Goal: Task Accomplishment & Management: Manage account settings

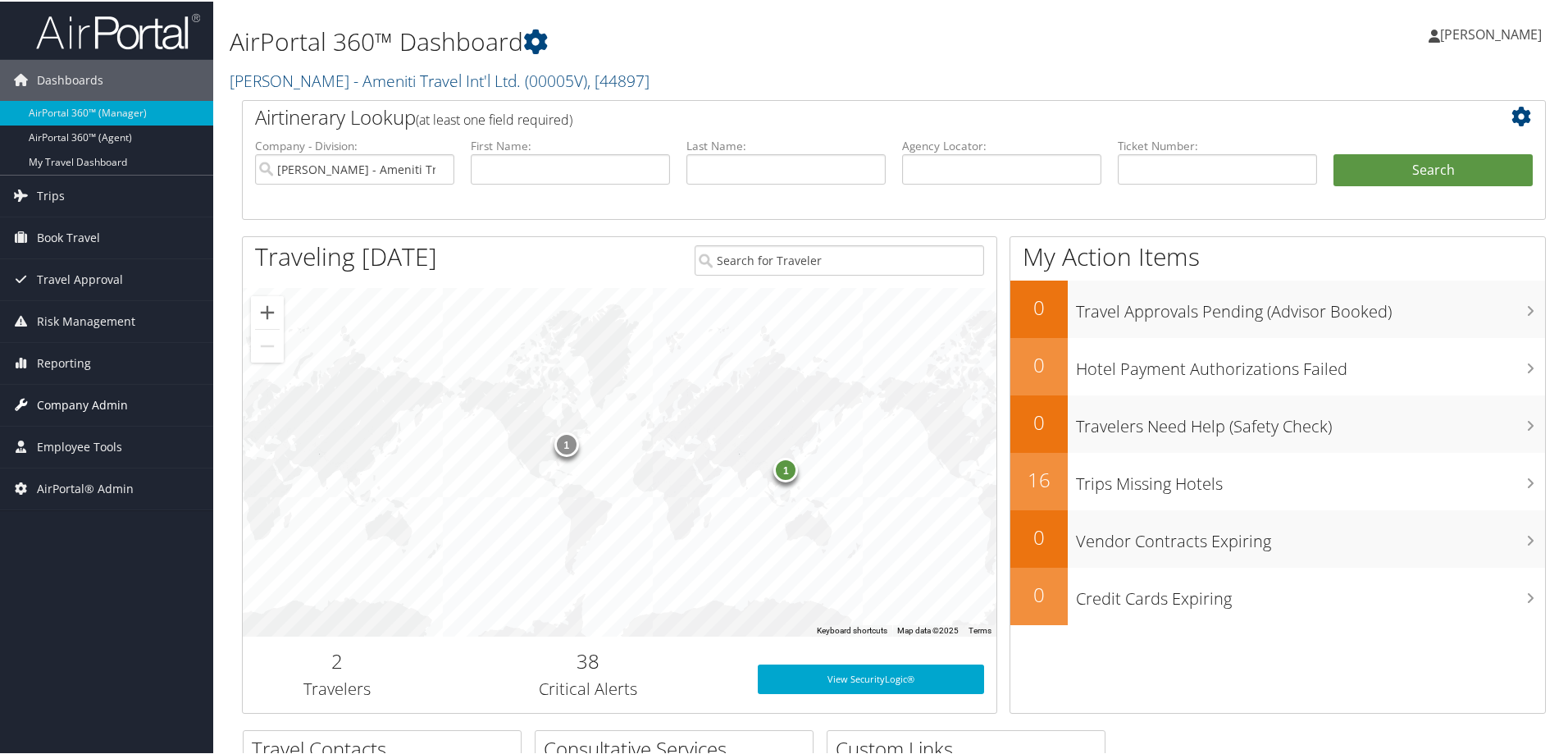
click at [99, 406] on span "Company Admin" at bounding box center [82, 403] width 91 height 41
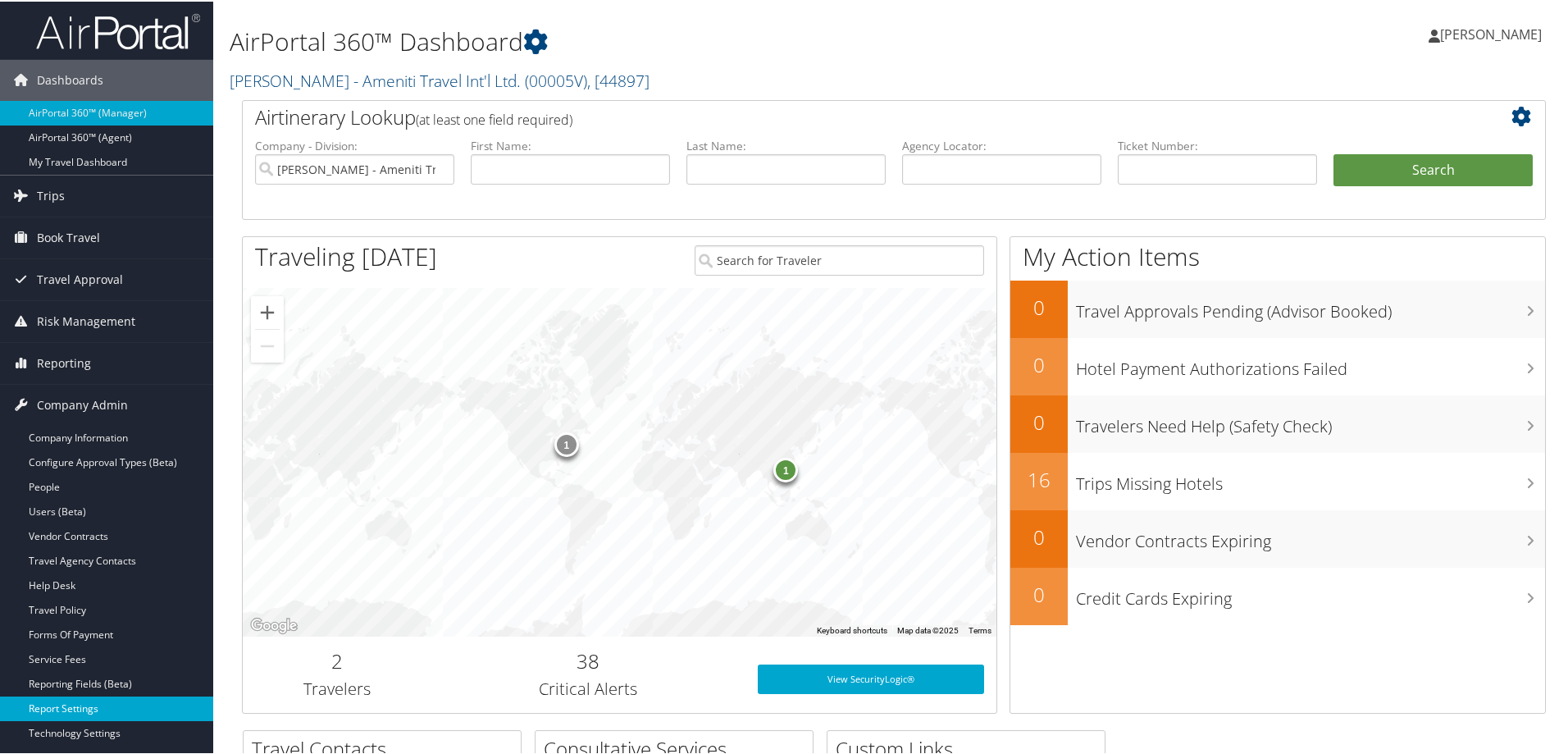
click at [91, 704] on link "Report Settings" at bounding box center [107, 707] width 213 height 25
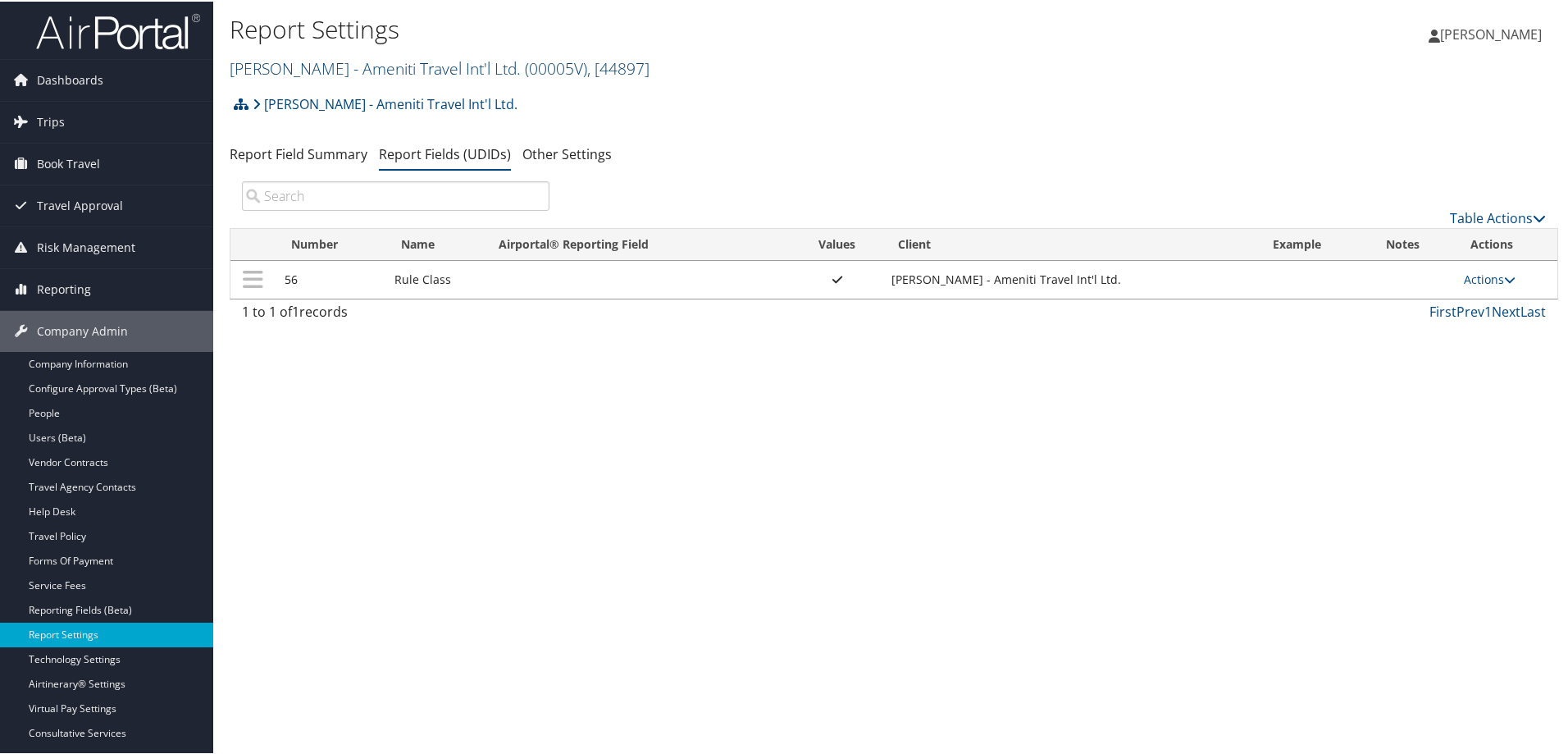
click at [321, 68] on link "Vince Ayarza - Ameniti Travel Int'l Ltd. ( 00005V ) , [ 44897 ]" at bounding box center [440, 66] width 420 height 22
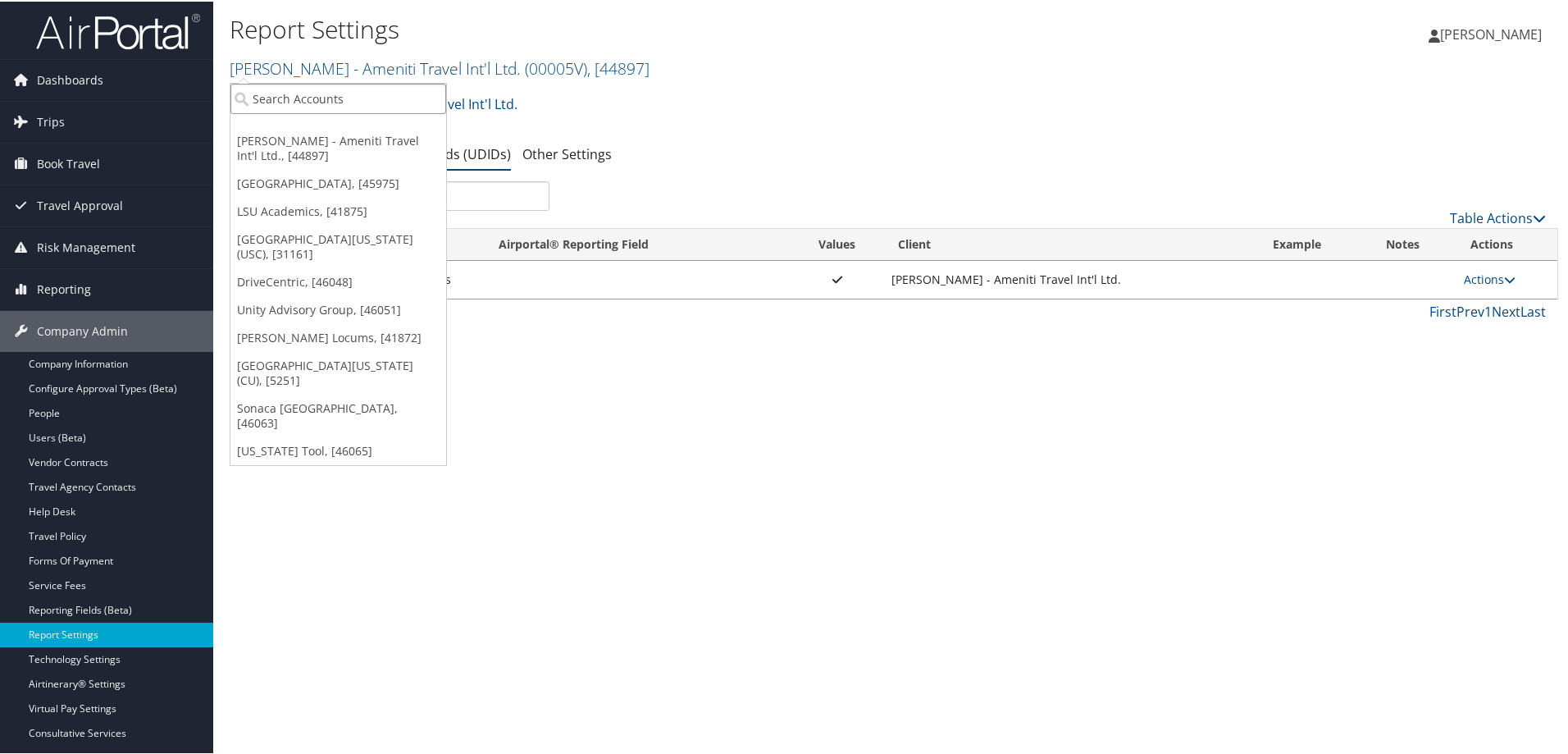
click at [316, 96] on input "search" at bounding box center [338, 97] width 216 height 31
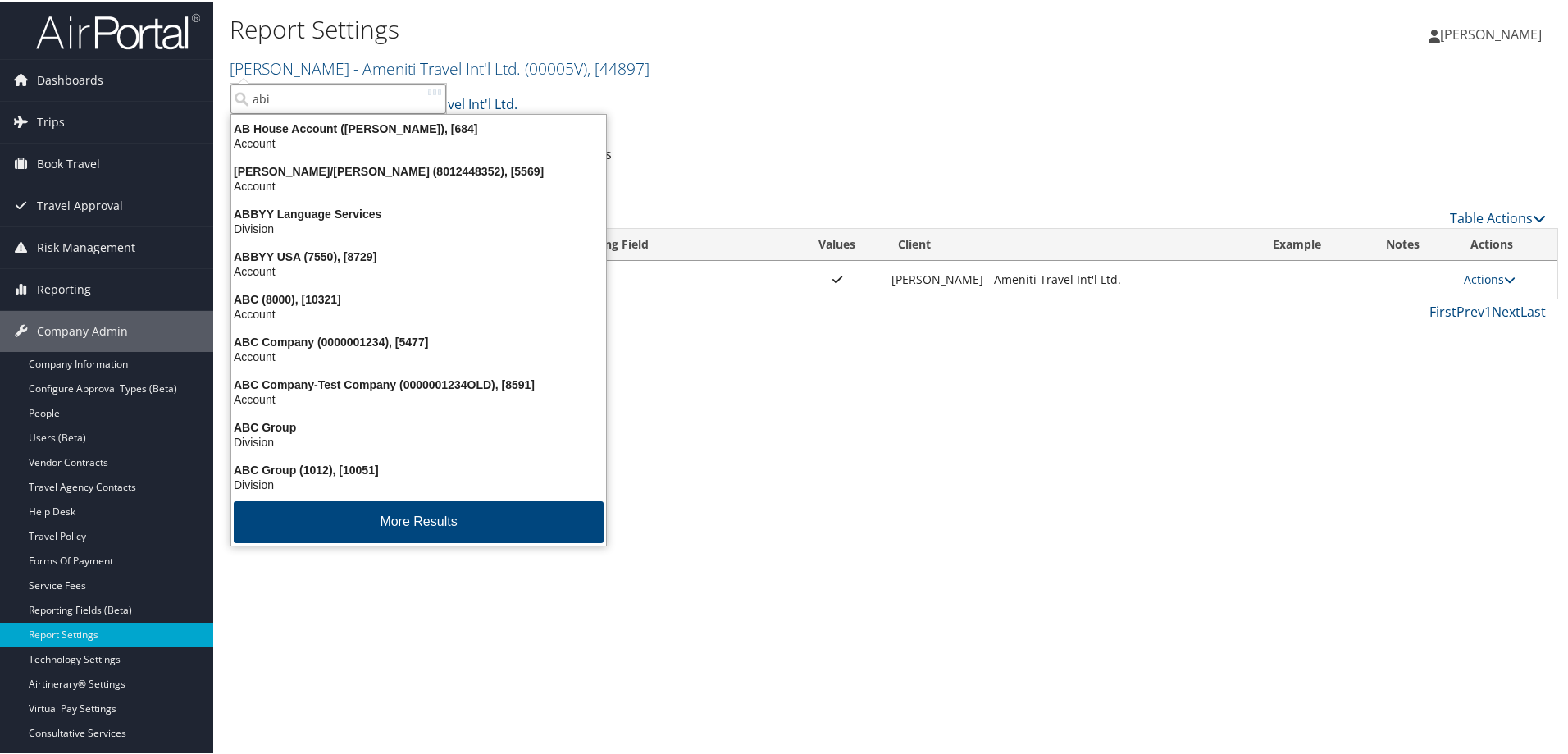
type input "abil"
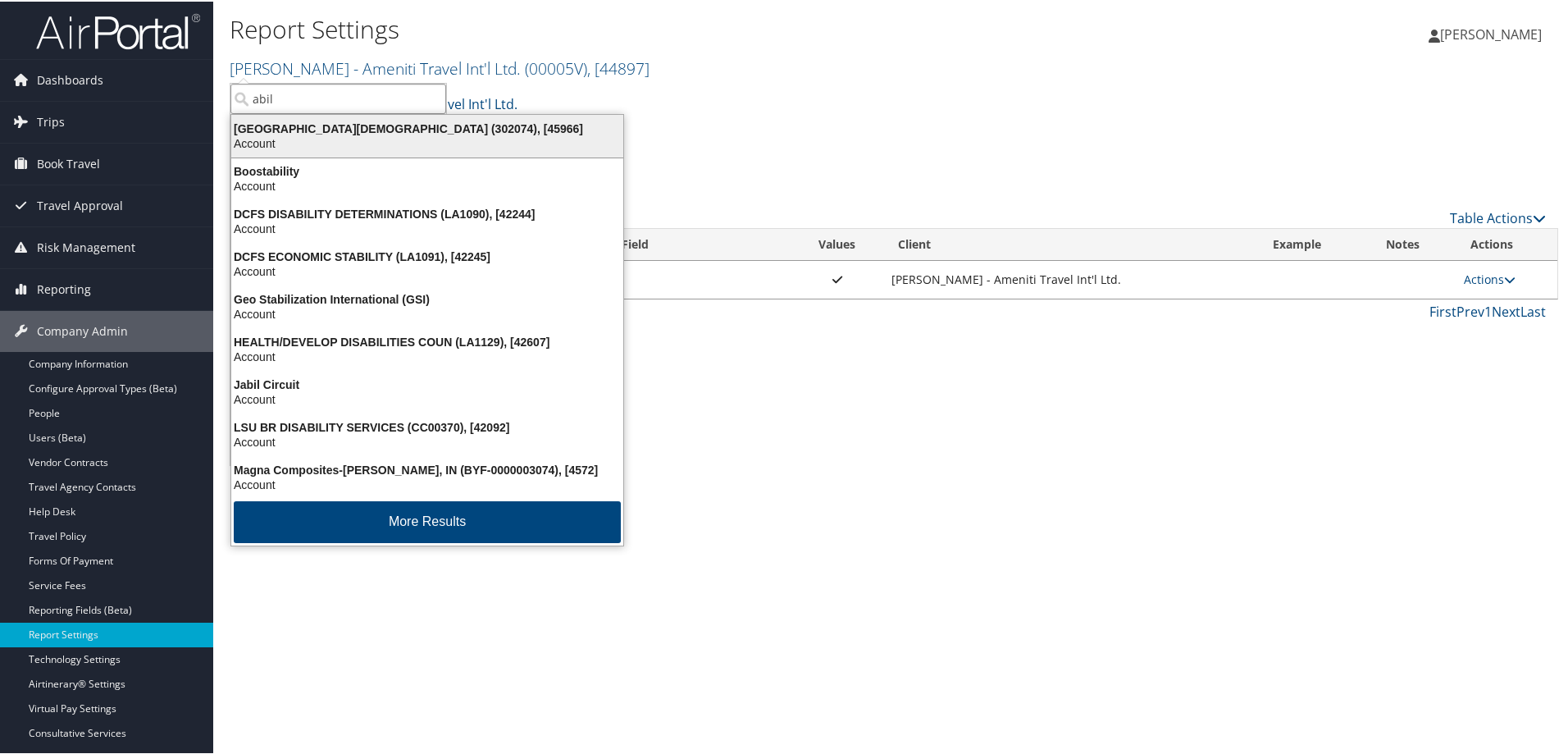
click at [311, 134] on div "Account" at bounding box center [427, 141] width 412 height 14
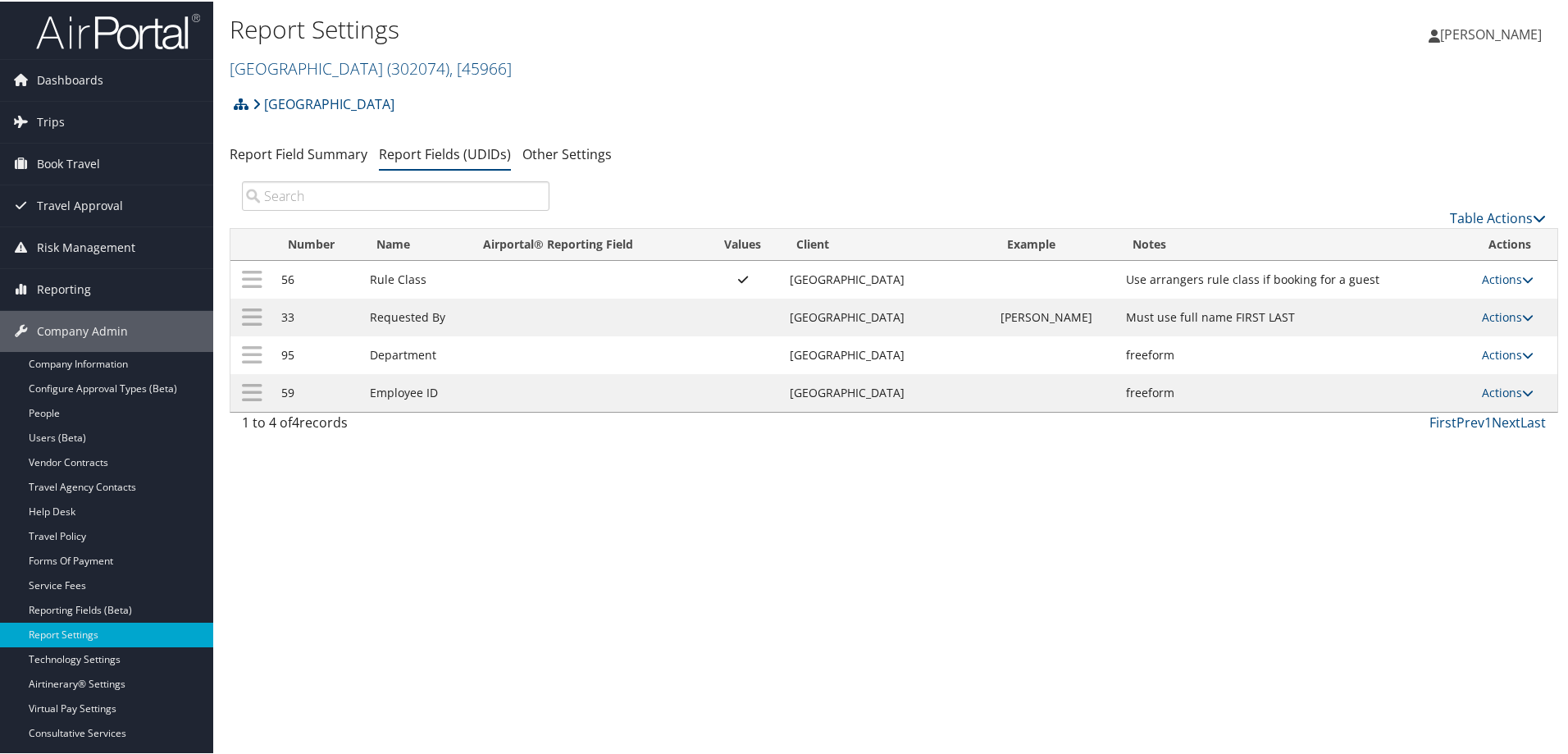
click at [1144, 100] on div "Abilene [DEMOGRAPHIC_DATA] University Account Structure [GEOGRAPHIC_DATA][DEMOG…" at bounding box center [893, 108] width 1329 height 44
click at [1523, 280] on icon at bounding box center [1529, 278] width 12 height 12
click at [1396, 301] on link "Update Report Field Values" at bounding box center [1436, 302] width 178 height 28
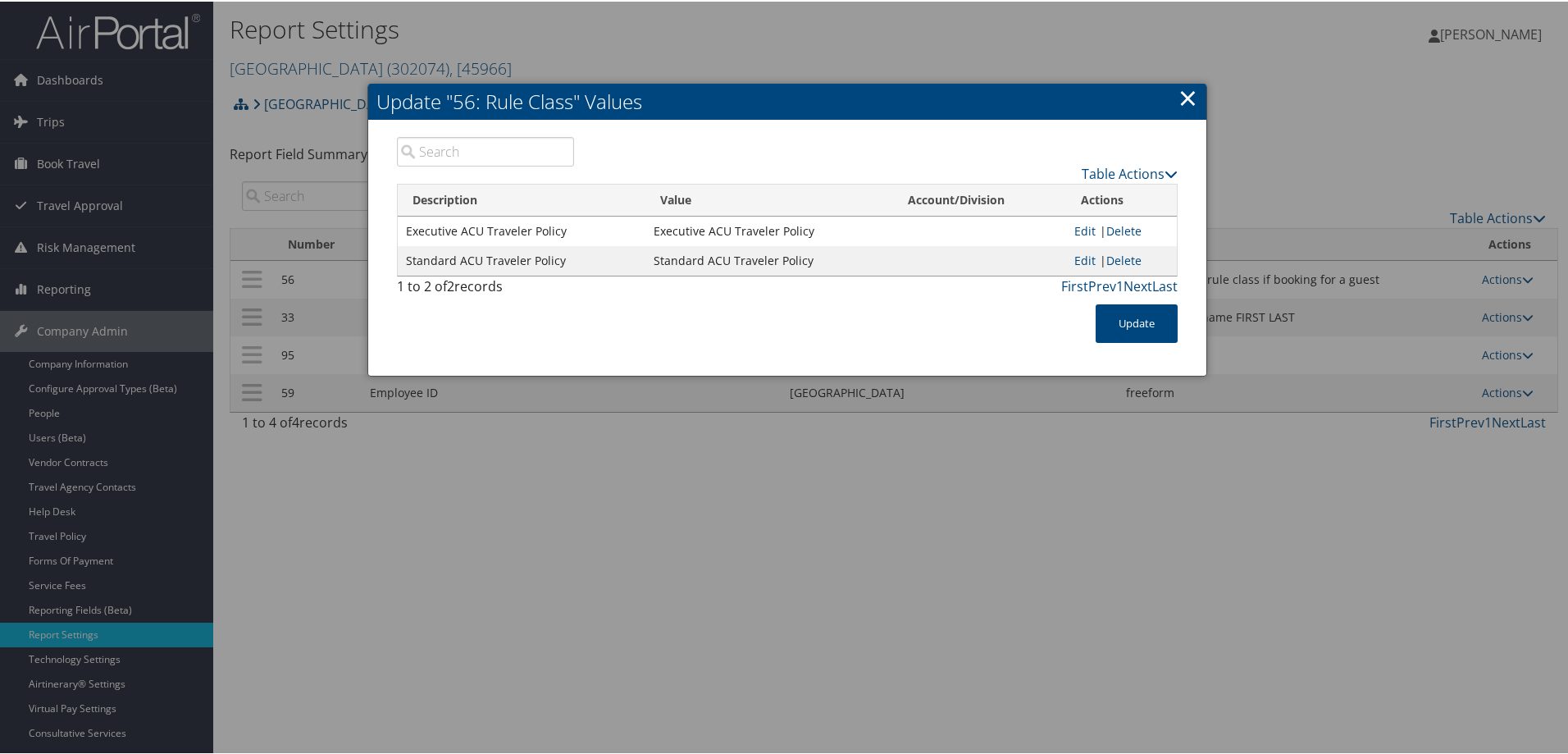
click at [1184, 97] on link "×" at bounding box center [1188, 96] width 19 height 33
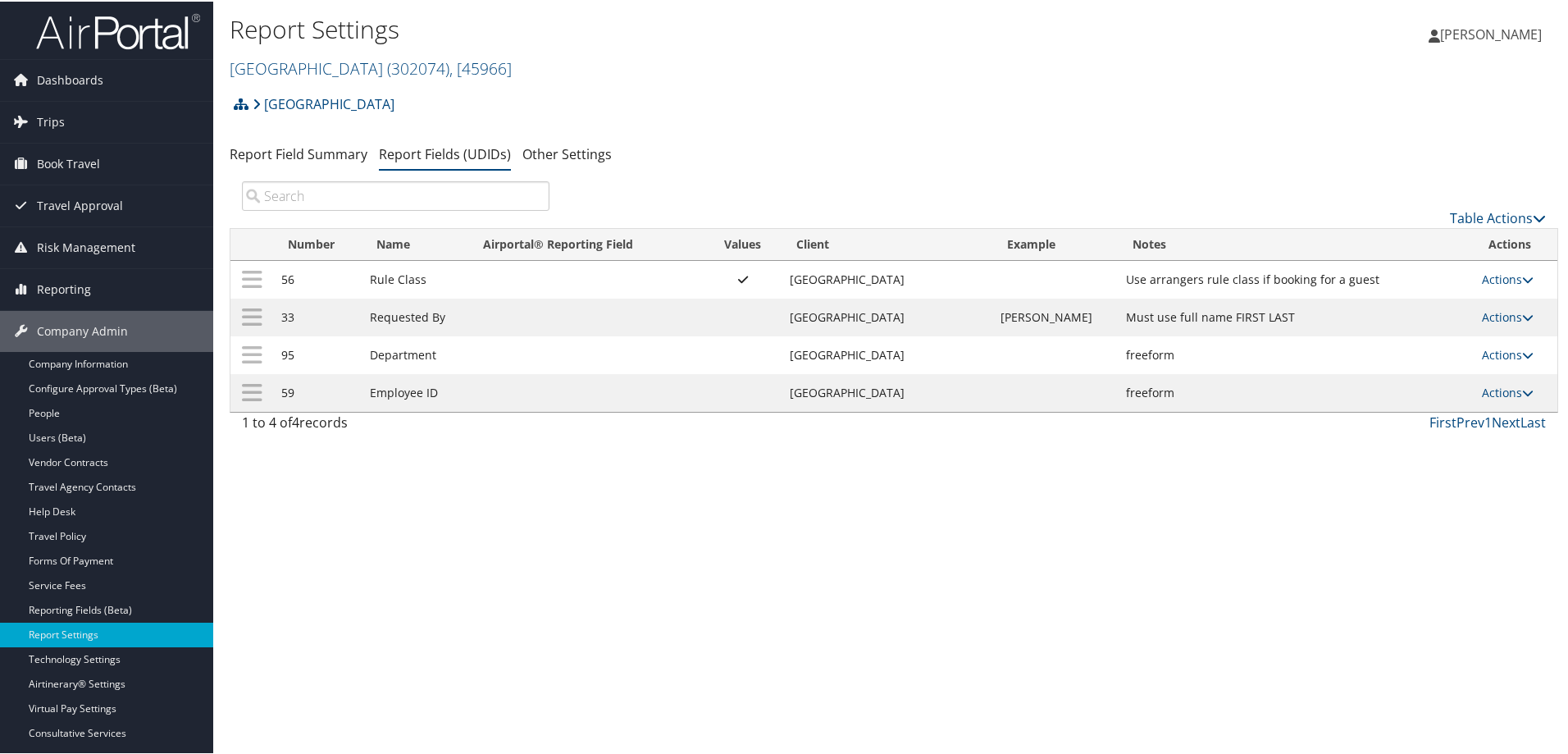
click at [999, 35] on h1 "Report Settings" at bounding box center [672, 28] width 886 height 35
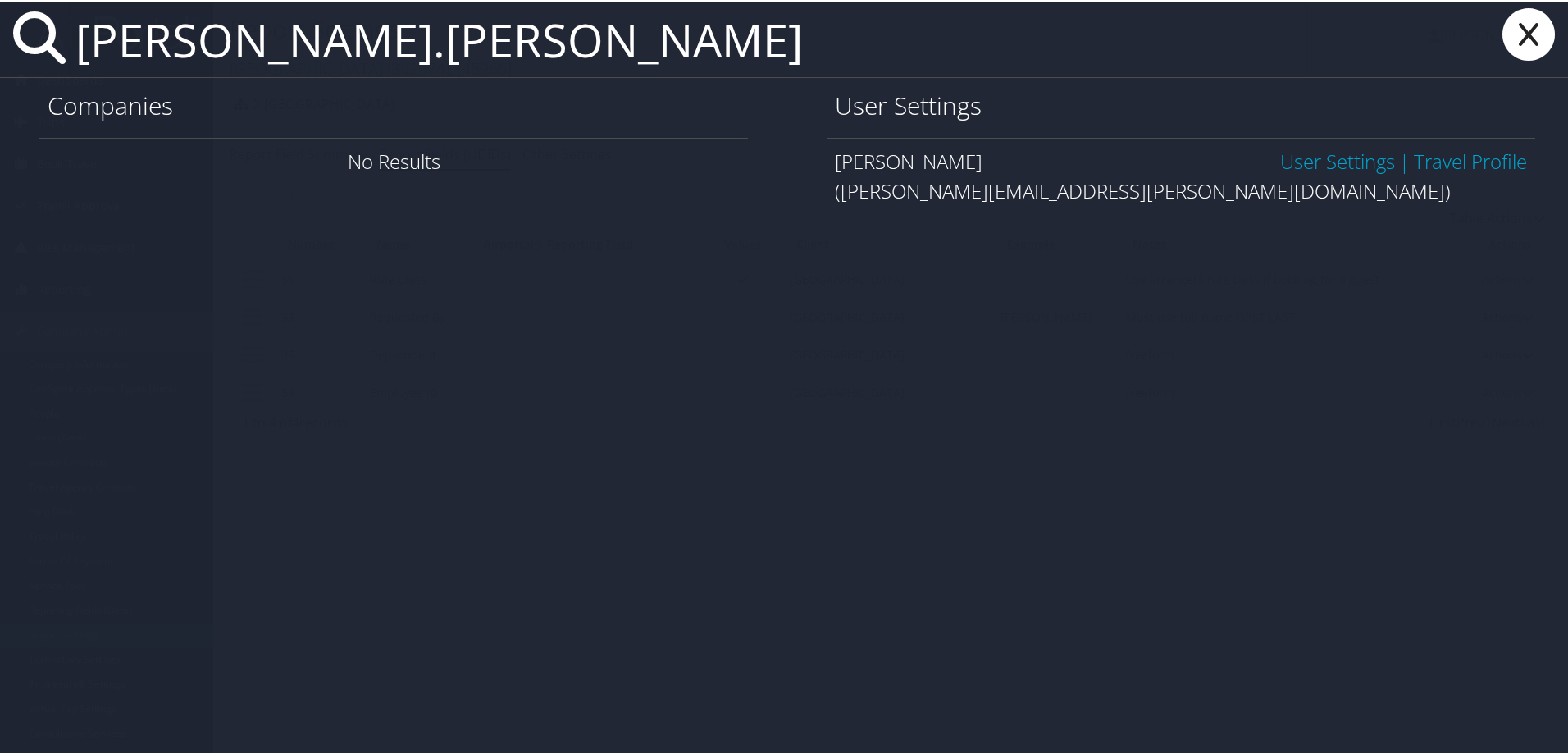
type input "[PERSON_NAME].[PERSON_NAME]"
click at [1331, 166] on link "User Settings" at bounding box center [1338, 159] width 115 height 27
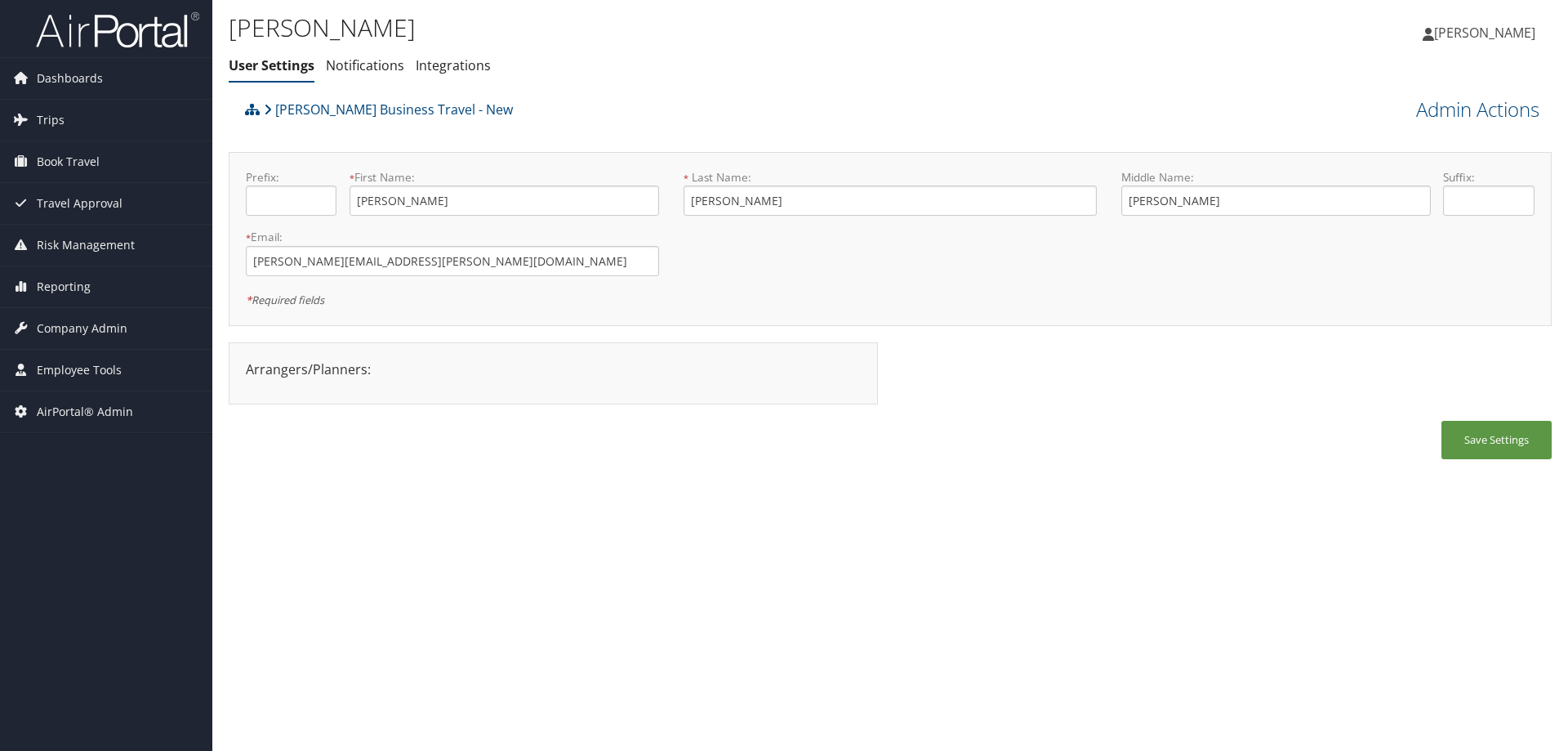
drag, startPoint x: 398, startPoint y: 269, endPoint x: -6, endPoint y: 285, distance: 404.3
click at [0, 285] on html "Menu Dashboards ► AirPortal 360™ (Manager) AirPortal 360™ (Agent) My Travel Das…" at bounding box center [784, 376] width 1568 height 751
click at [1442, 117] on link "Admin Actions" at bounding box center [1477, 109] width 123 height 28
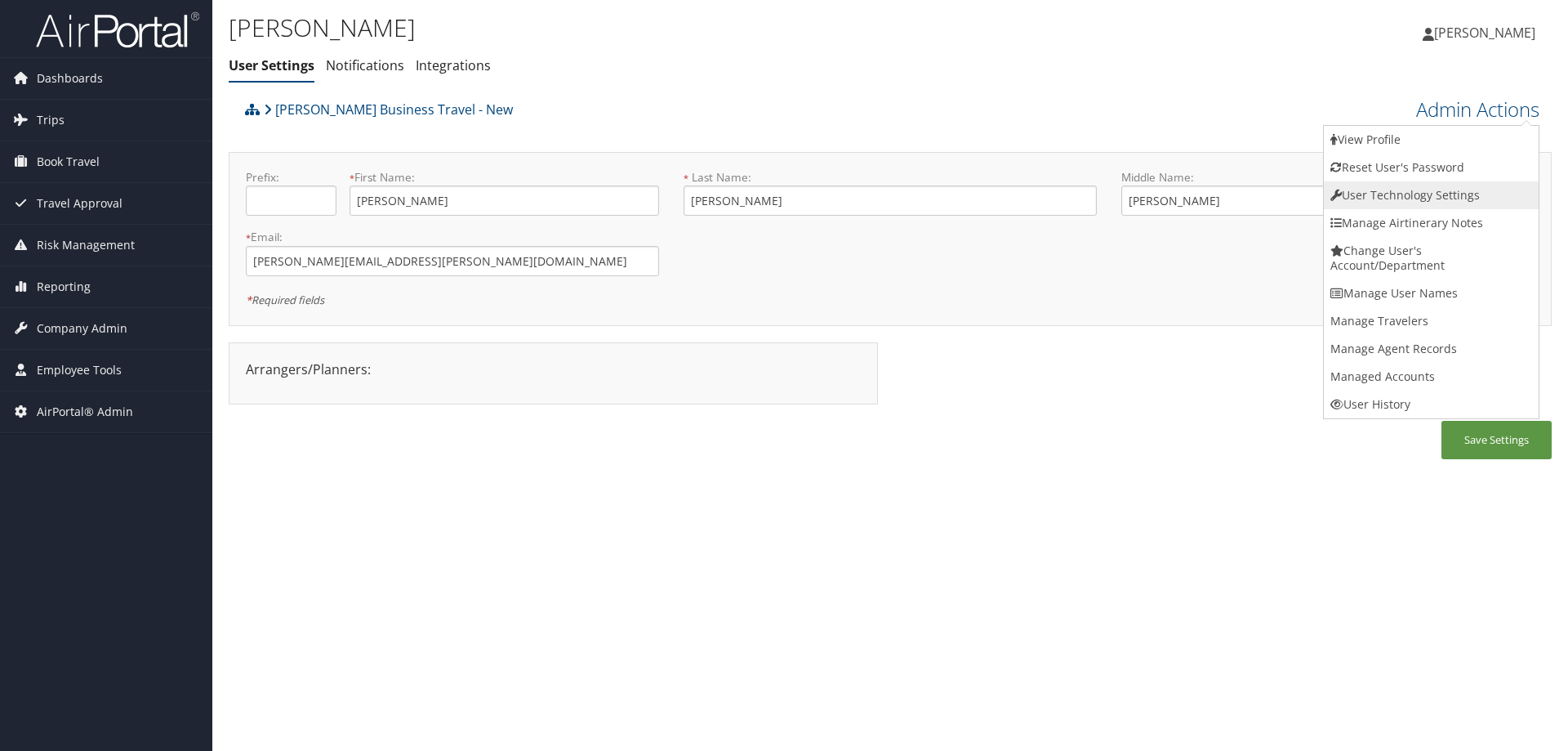
click at [1421, 188] on link "User Technology Settings" at bounding box center [1431, 195] width 215 height 28
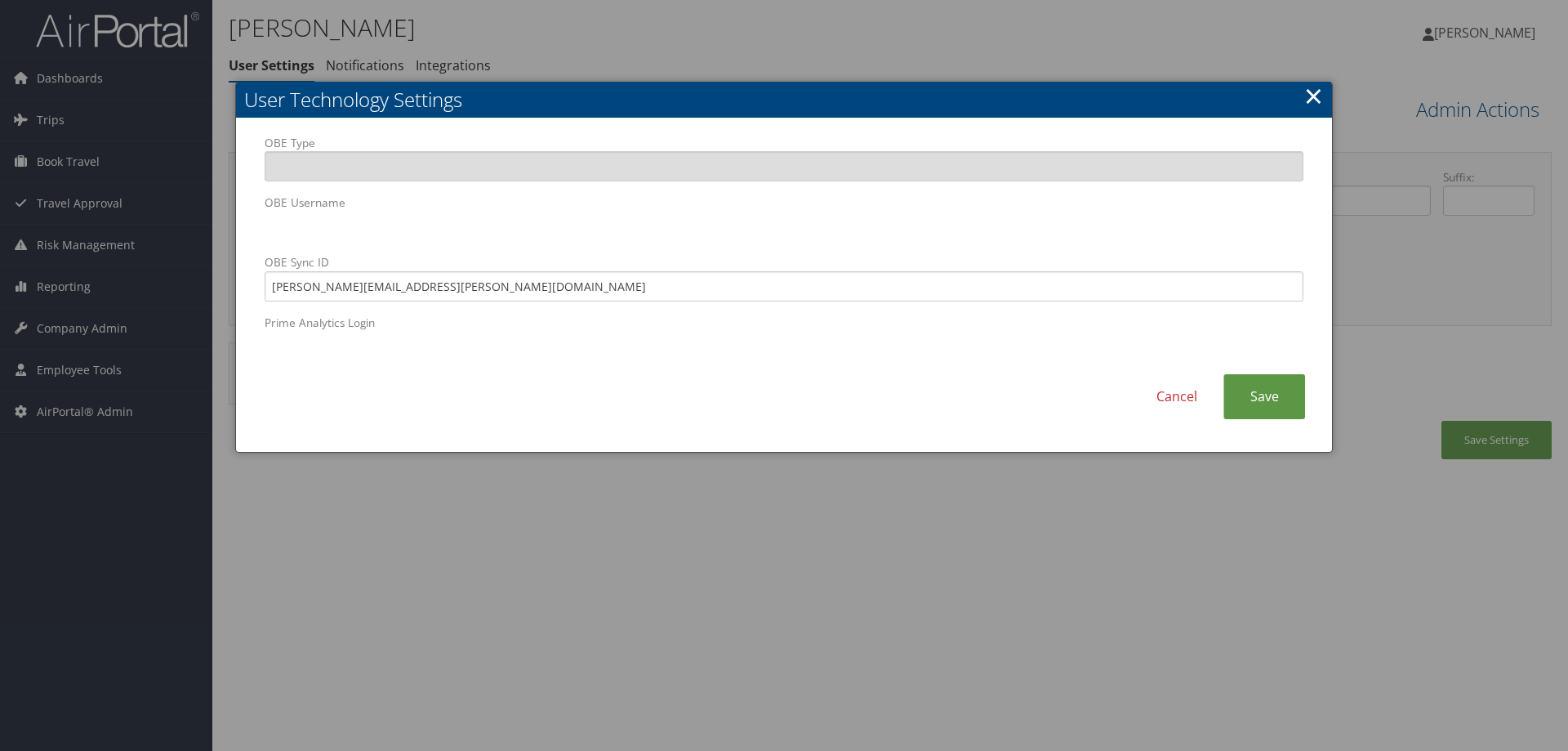
click at [1317, 93] on link "×" at bounding box center [1314, 96] width 19 height 32
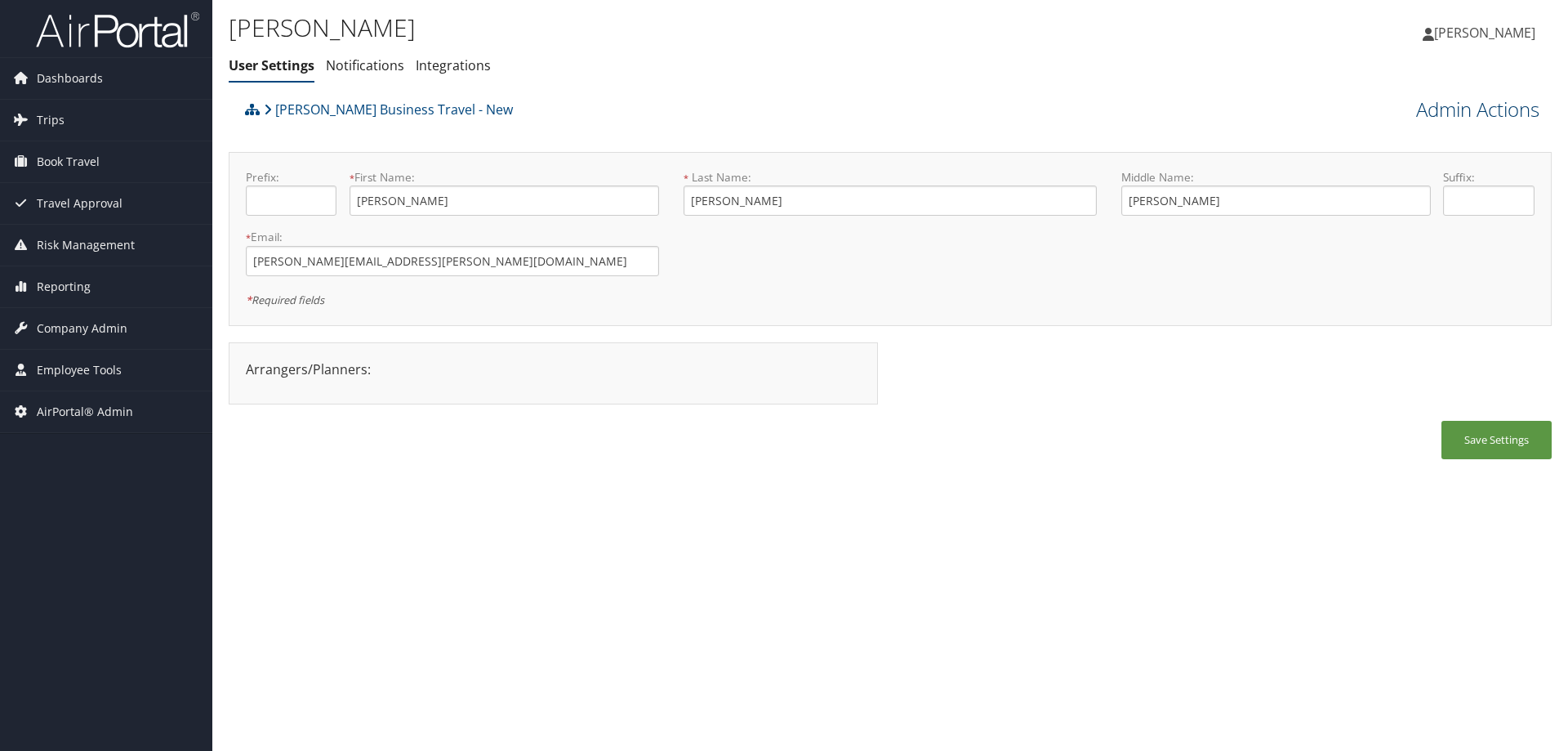
click at [1450, 116] on link "Admin Actions" at bounding box center [1477, 109] width 123 height 28
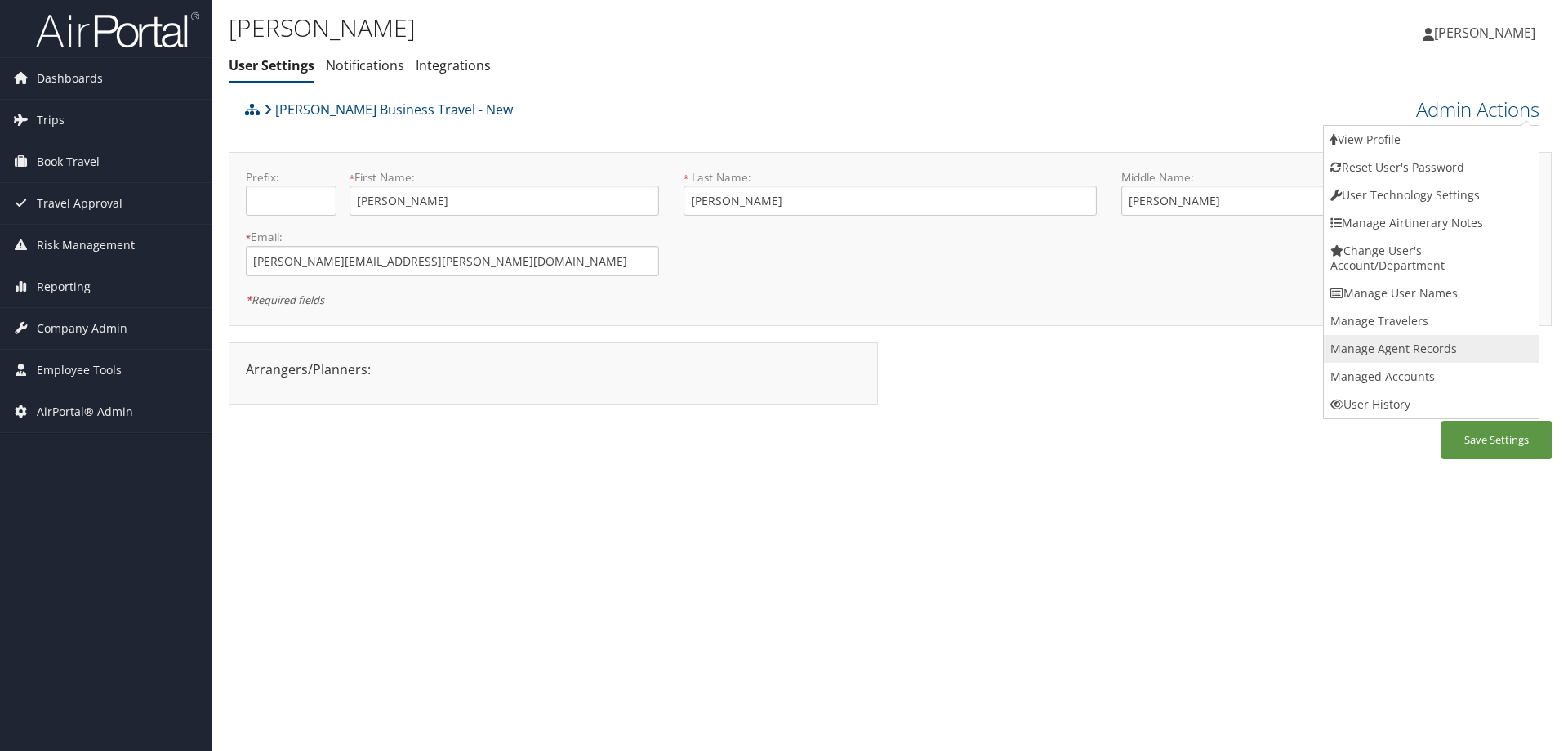
click at [1398, 352] on link "Manage Agent Records" at bounding box center [1431, 348] width 215 height 28
